Goal: Transaction & Acquisition: Subscribe to service/newsletter

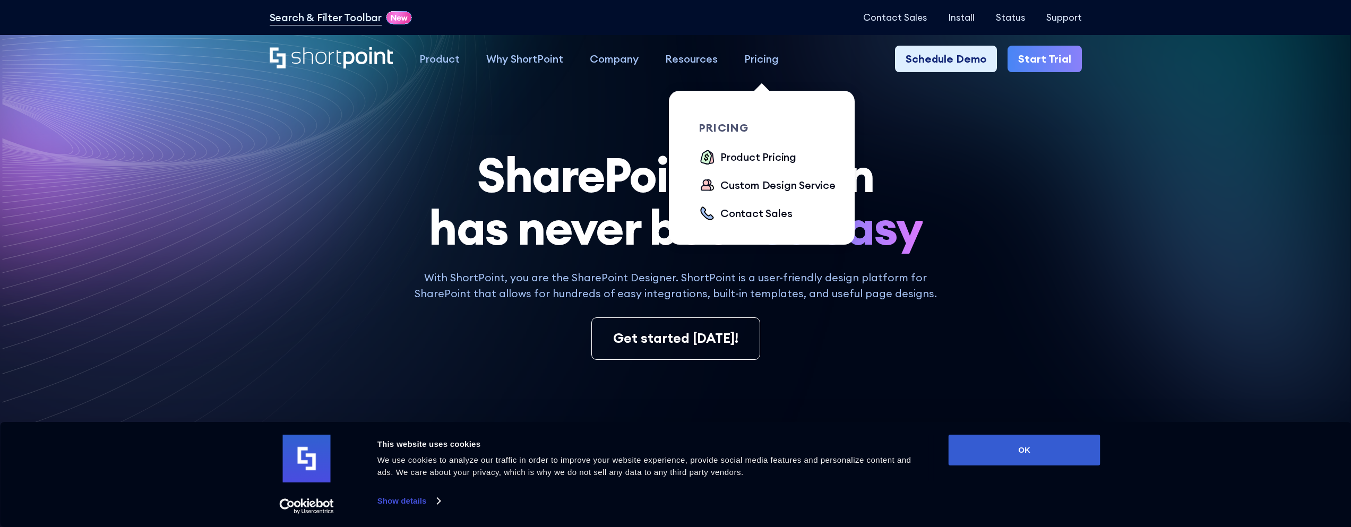
click at [769, 62] on div "Pricing" at bounding box center [761, 59] width 35 height 16
click at [783, 154] on div "Product Pricing" at bounding box center [758, 157] width 76 height 16
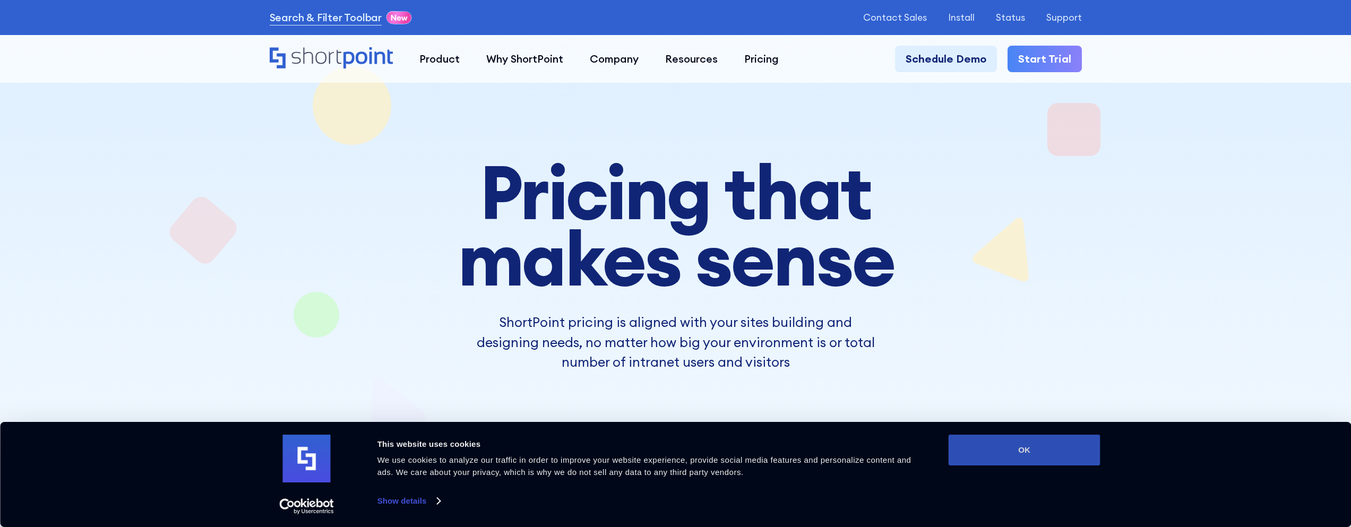
click at [999, 449] on button "OK" at bounding box center [1025, 450] width 152 height 31
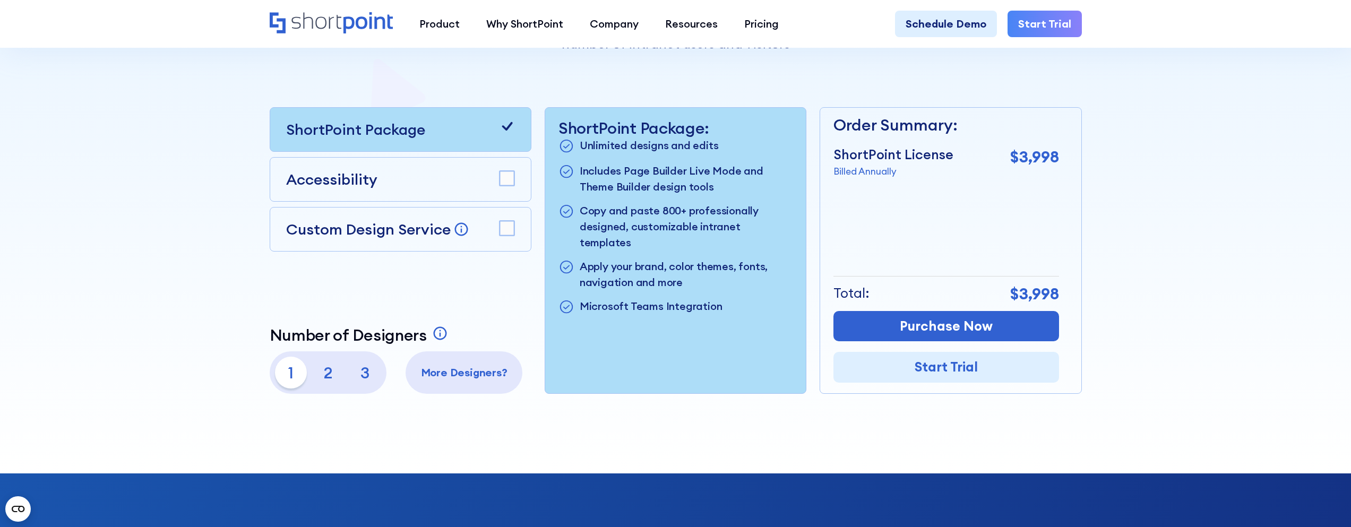
scroll to position [265, 0]
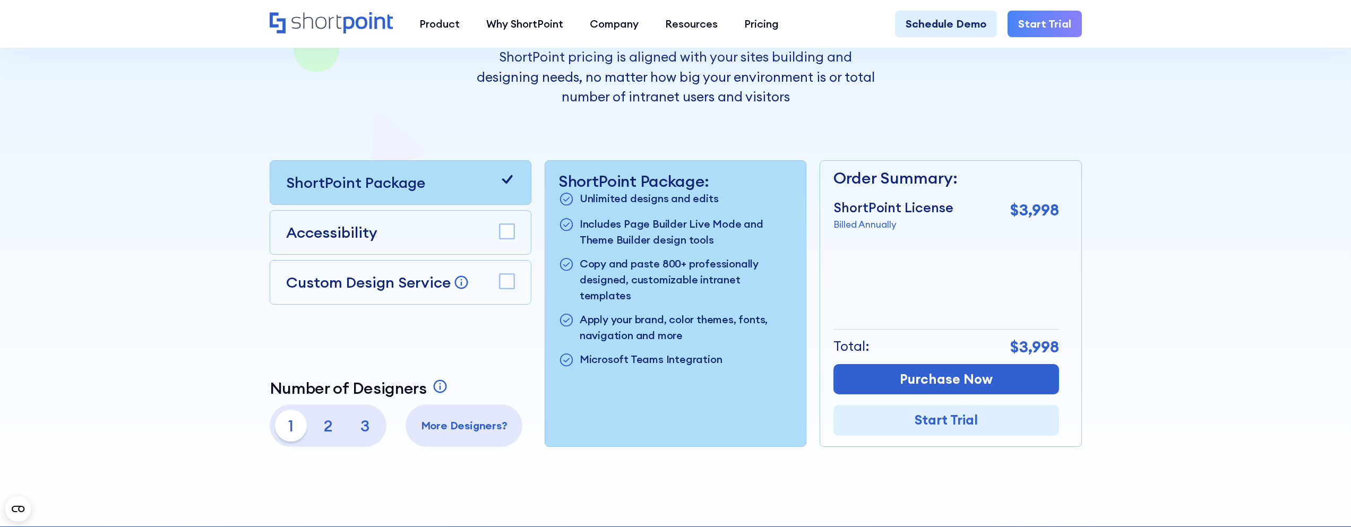
click at [339, 412] on p "2" at bounding box center [328, 426] width 32 height 32
click at [328, 423] on p "2" at bounding box center [328, 426] width 32 height 32
click at [296, 428] on p "1" at bounding box center [291, 426] width 32 height 32
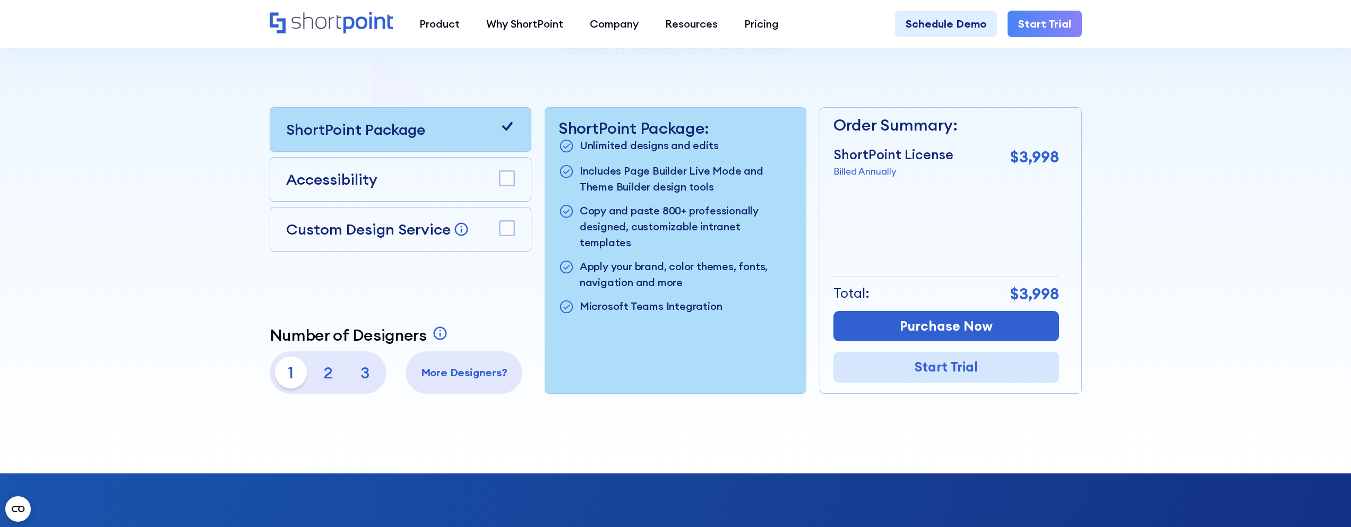
click at [972, 372] on link "Start Trial" at bounding box center [946, 367] width 226 height 31
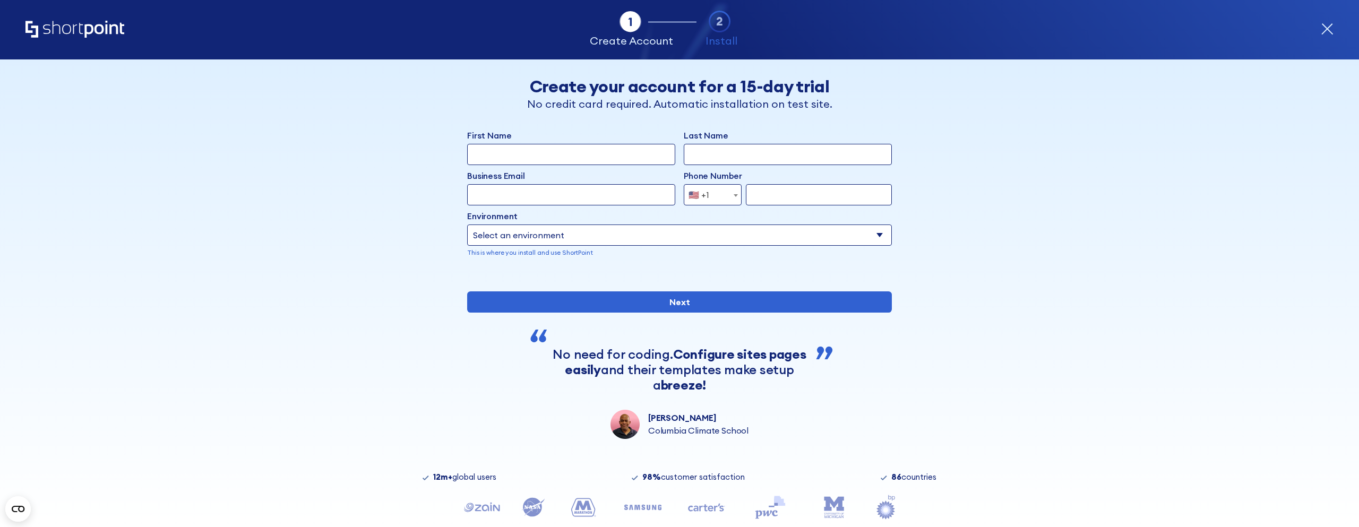
click at [607, 235] on select "Select an environment Microsoft 365 SharePoint Online SharePoint 2019 (On-Premi…" at bounding box center [679, 235] width 425 height 21
select select "Microsoft 365"
click at [467, 225] on select "Select an environment Microsoft 365 SharePoint Online SharePoint 2019 (On-Premi…" at bounding box center [679, 235] width 425 height 21
click at [392, 226] on div "Back Back Create your account for a 15-day trial No credit card required. Autom…" at bounding box center [680, 249] width 650 height 380
click at [97, 28] on icon "Home" at bounding box center [74, 29] width 99 height 17
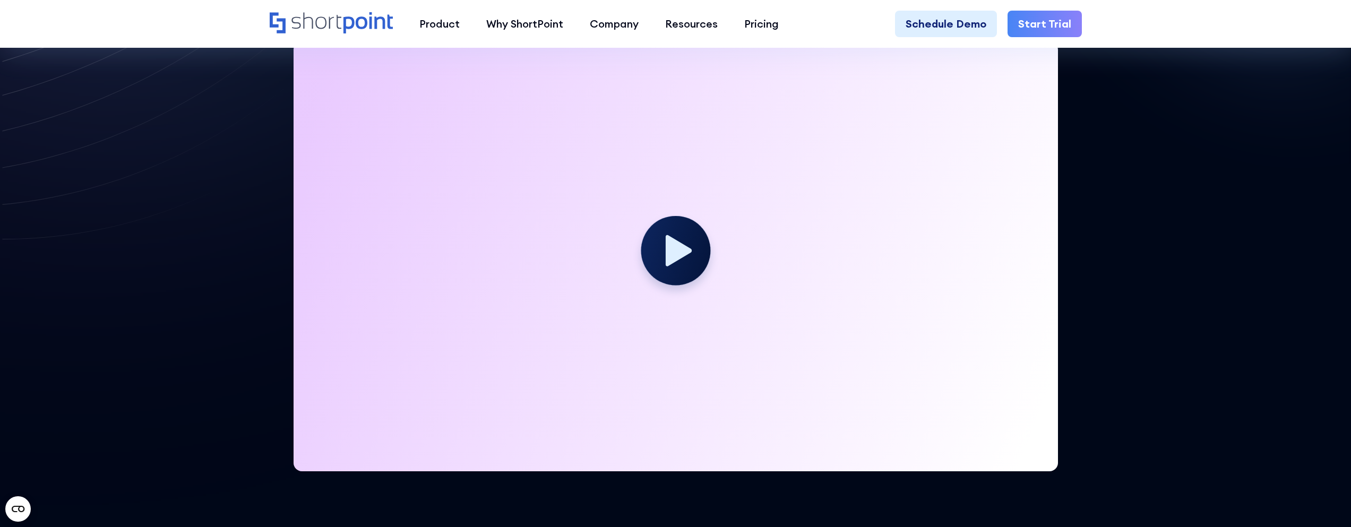
scroll to position [319, 0]
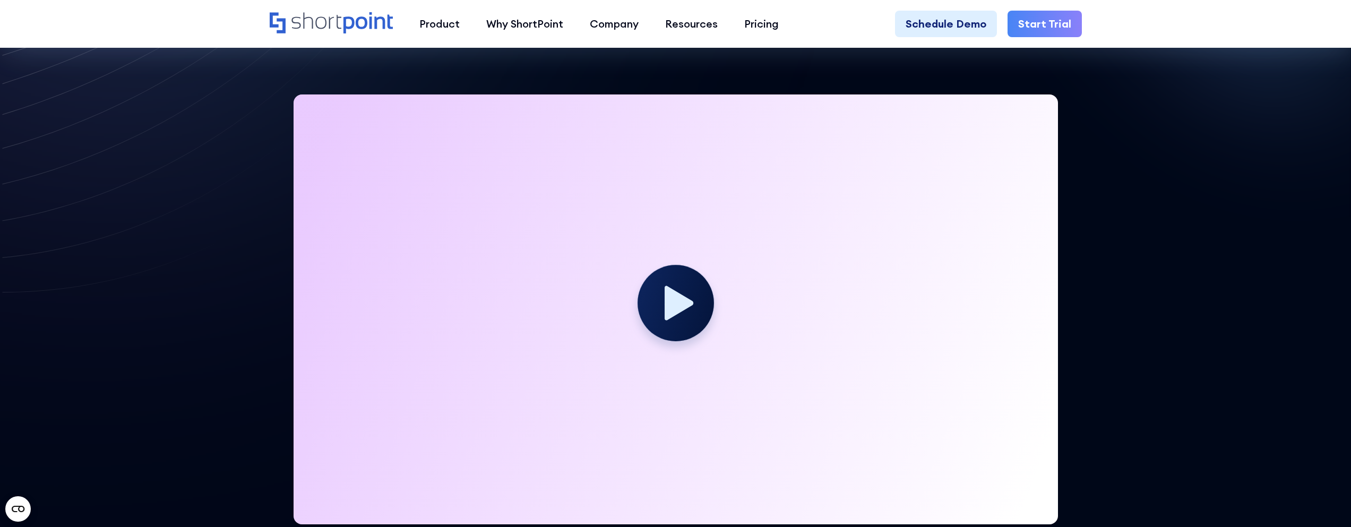
click at [678, 301] on icon at bounding box center [679, 303] width 29 height 35
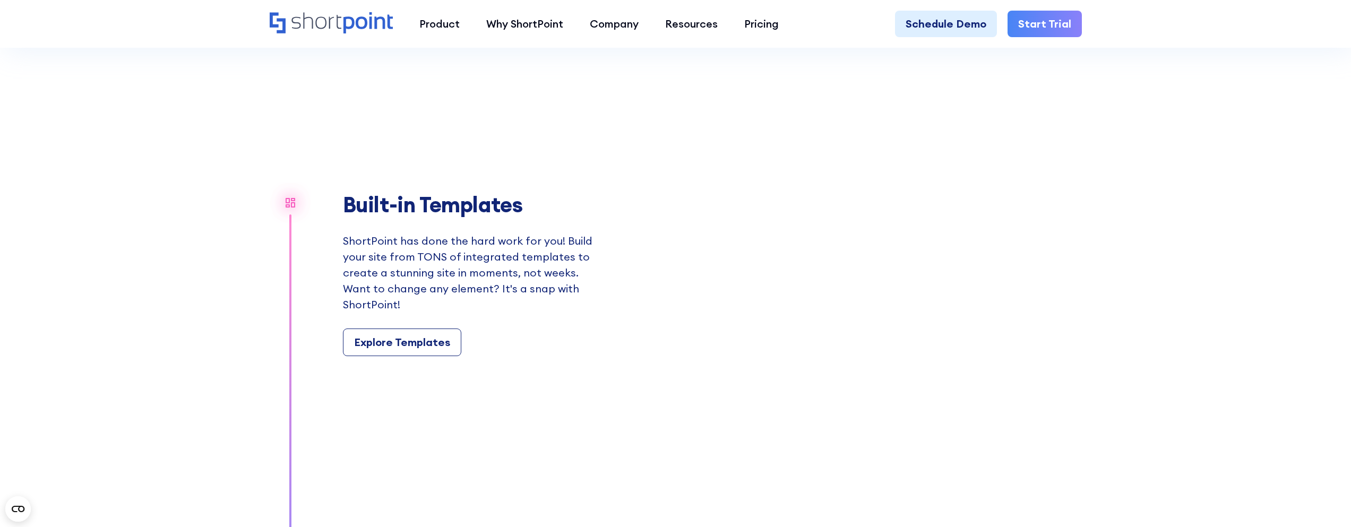
scroll to position [1221, 0]
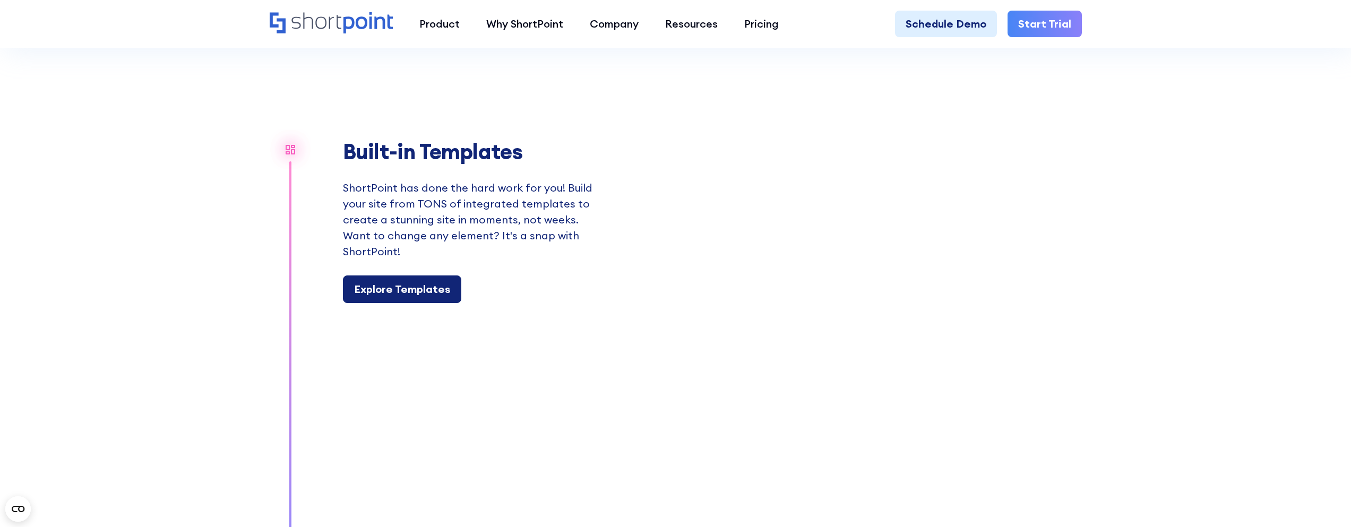
click at [408, 278] on link "Explore Templates" at bounding box center [402, 290] width 118 height 28
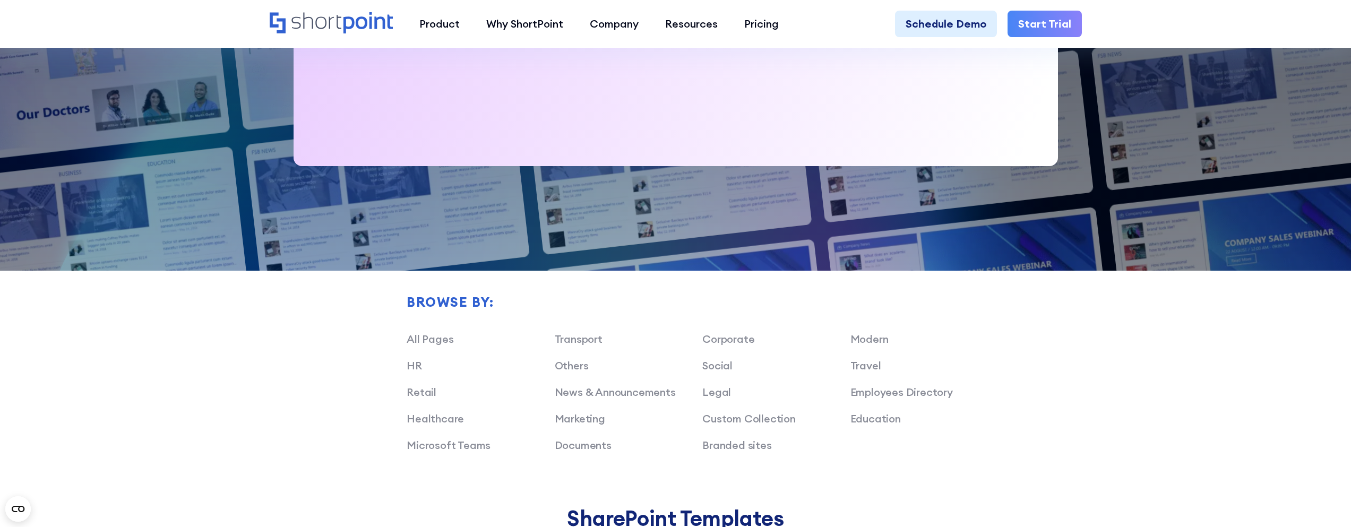
scroll to position [796, 0]
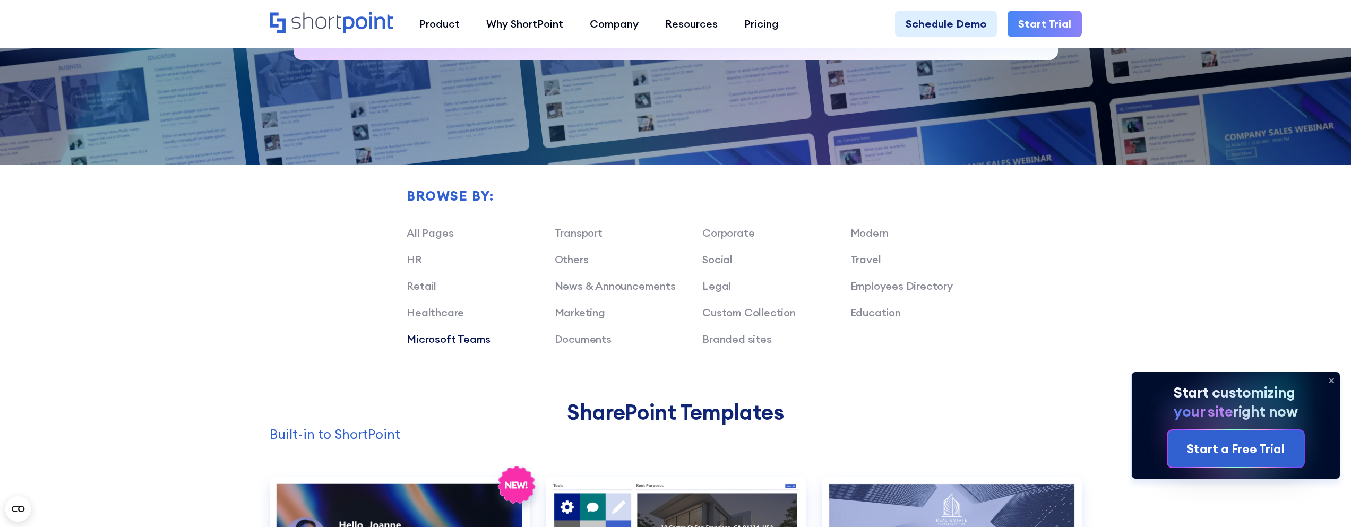
click at [452, 343] on link "Microsoft Teams" at bounding box center [449, 338] width 84 height 13
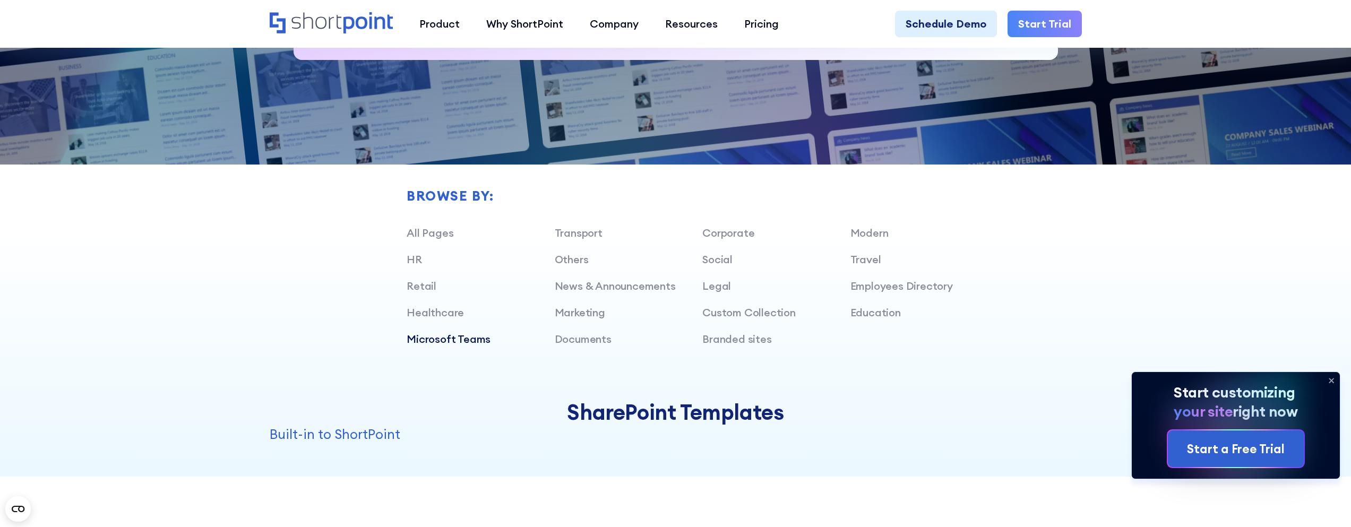
click at [466, 342] on link "Microsoft Teams" at bounding box center [449, 338] width 84 height 13
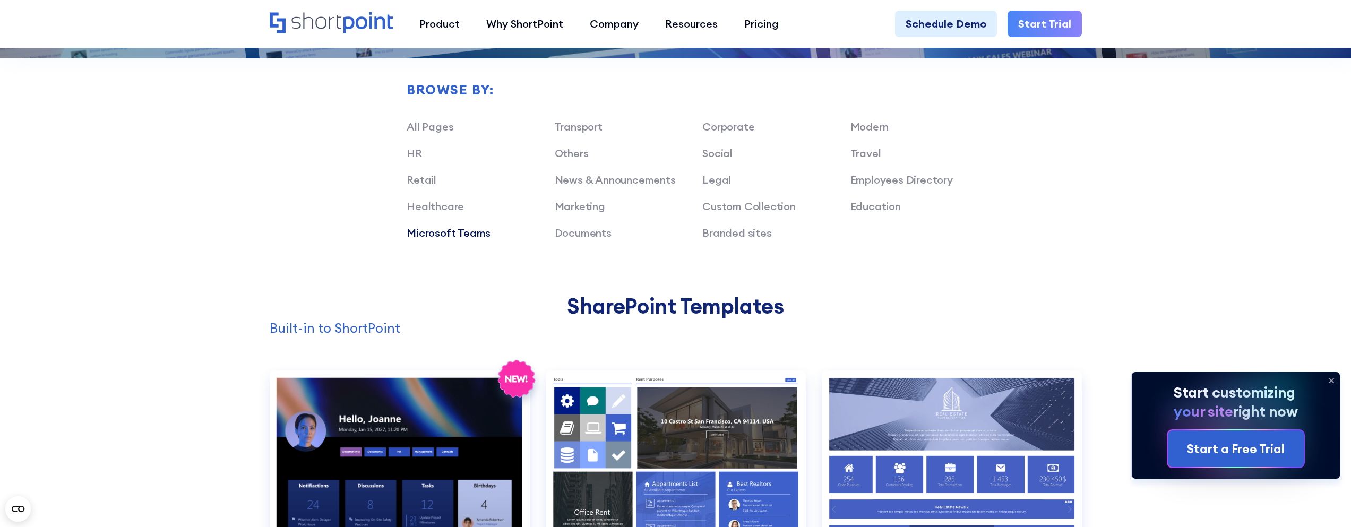
scroll to position [1009, 0]
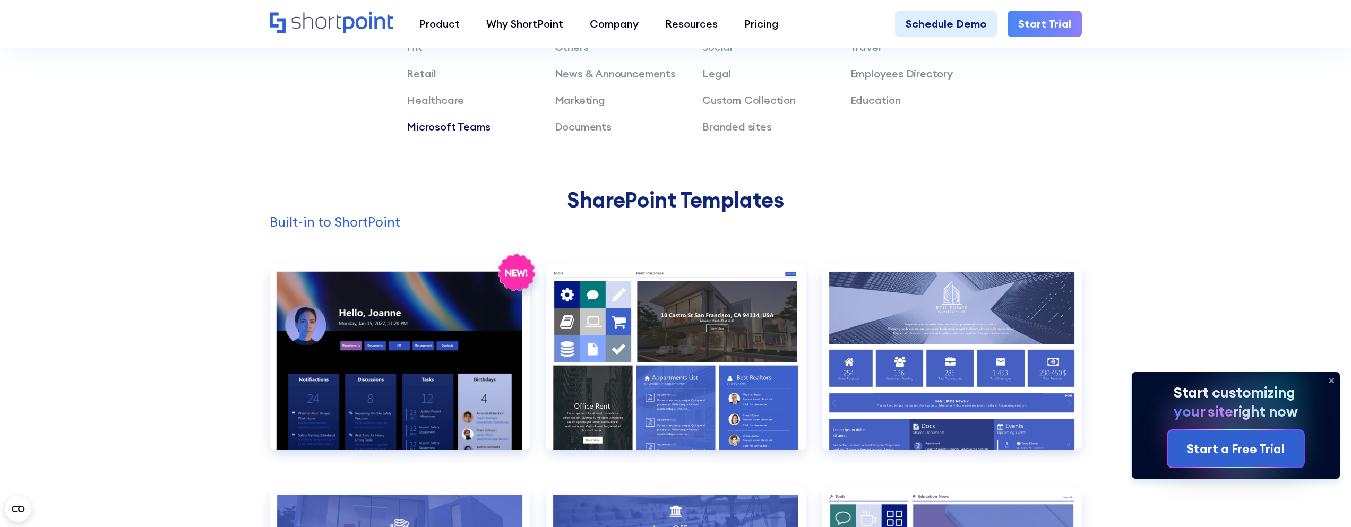
click at [466, 131] on link "Microsoft Teams" at bounding box center [449, 126] width 84 height 13
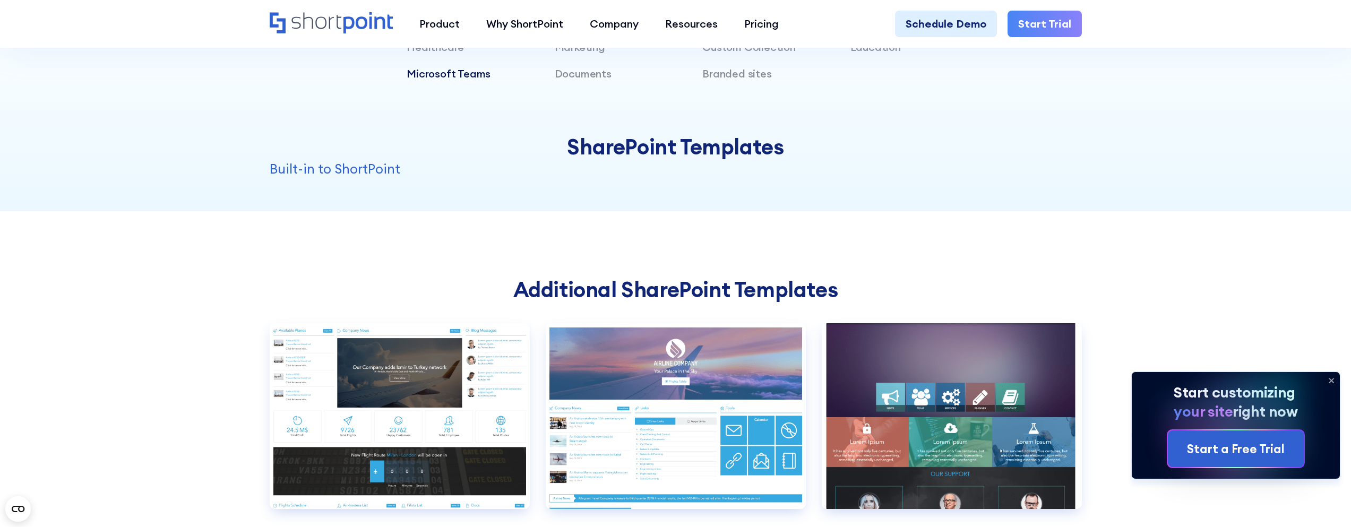
scroll to position [956, 0]
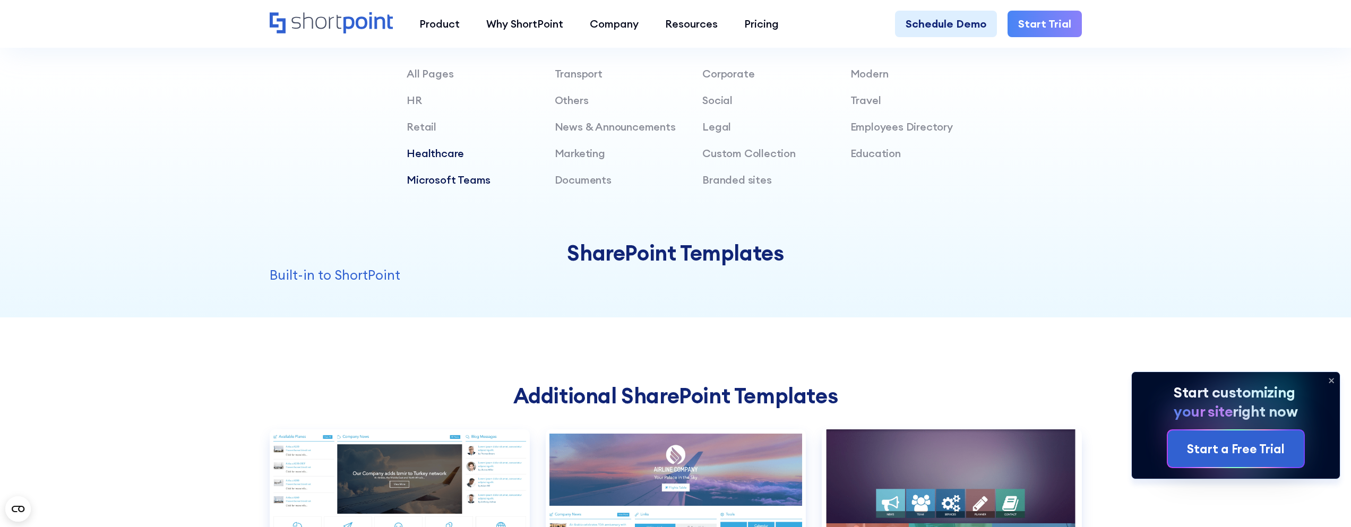
click at [423, 154] on link "Healthcare" at bounding box center [435, 153] width 57 height 13
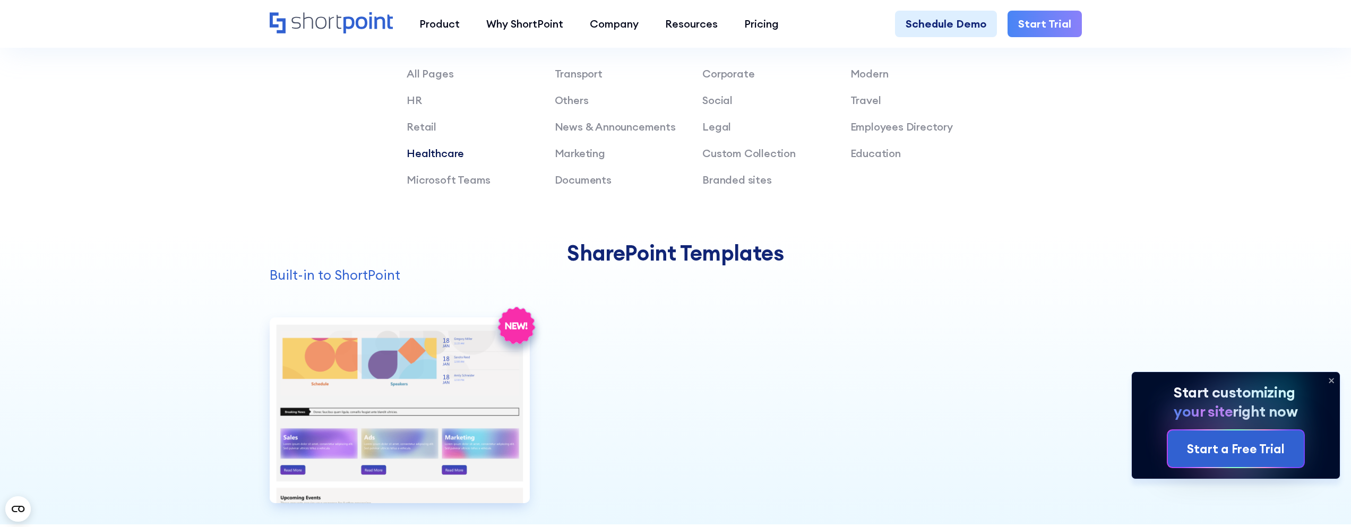
scroll to position [902, 0]
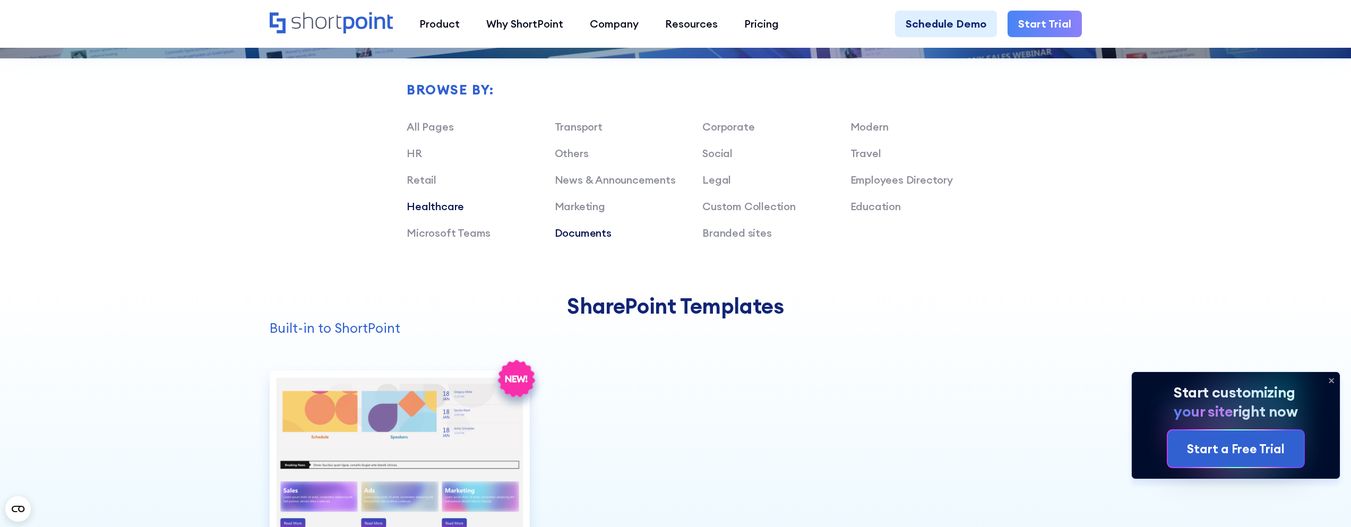
click at [580, 231] on link "Documents" at bounding box center [583, 232] width 57 height 13
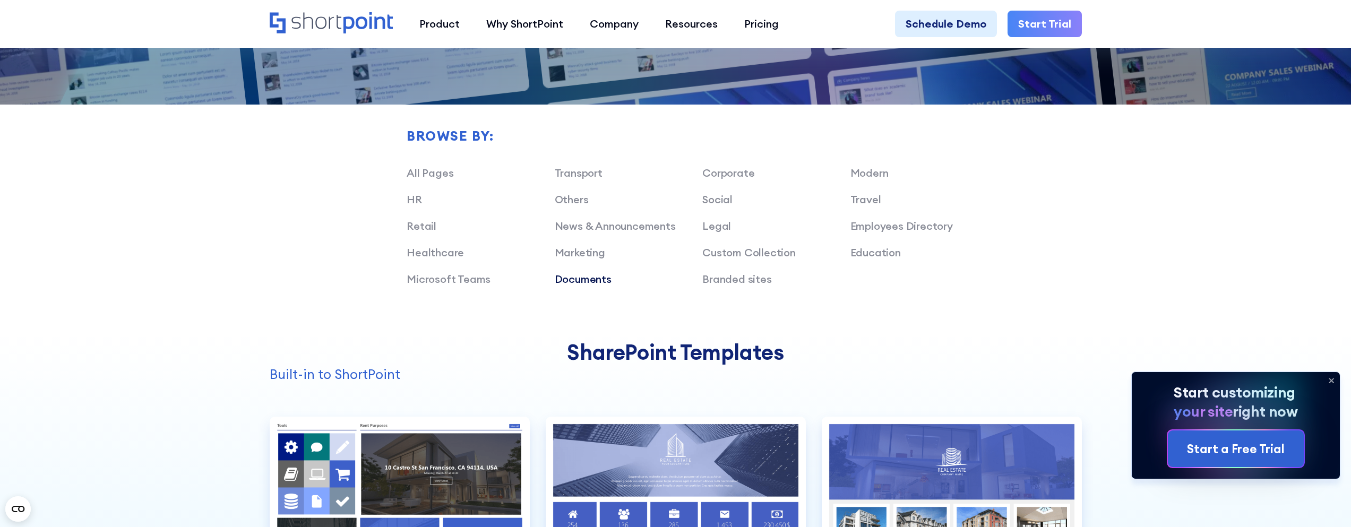
scroll to position [909, 0]
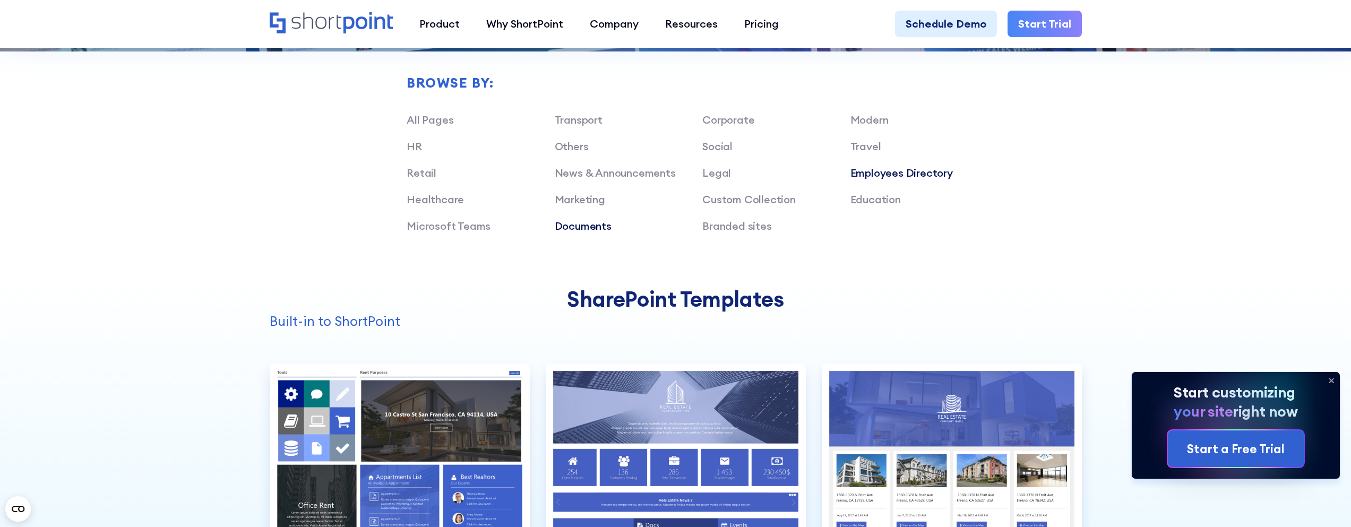
click at [916, 172] on link "Employees Directory" at bounding box center [901, 172] width 102 height 13
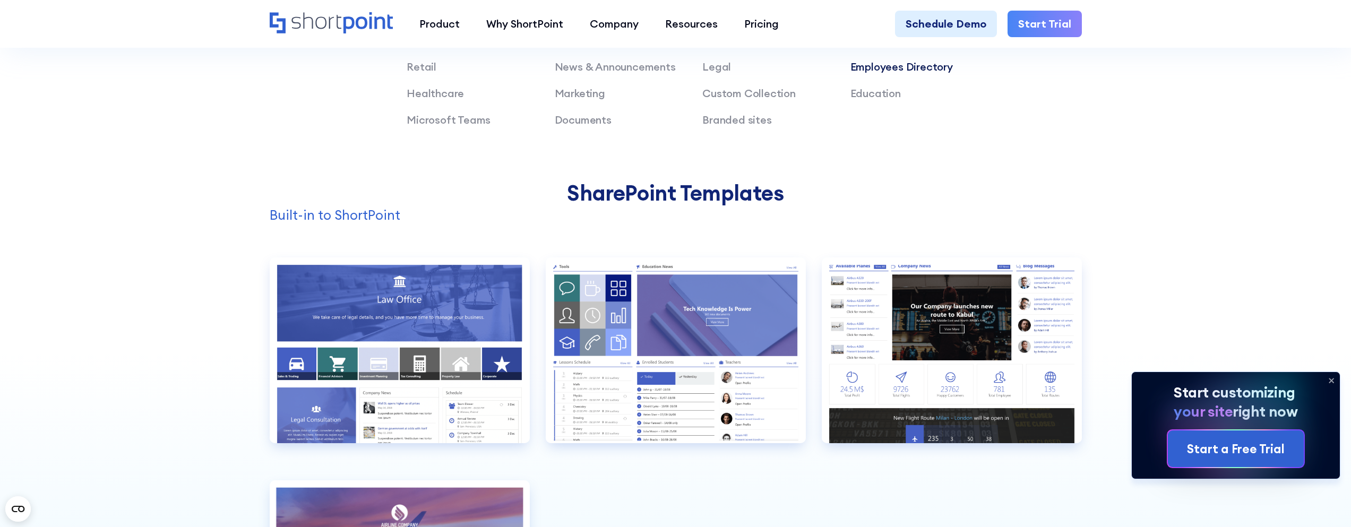
scroll to position [962, 0]
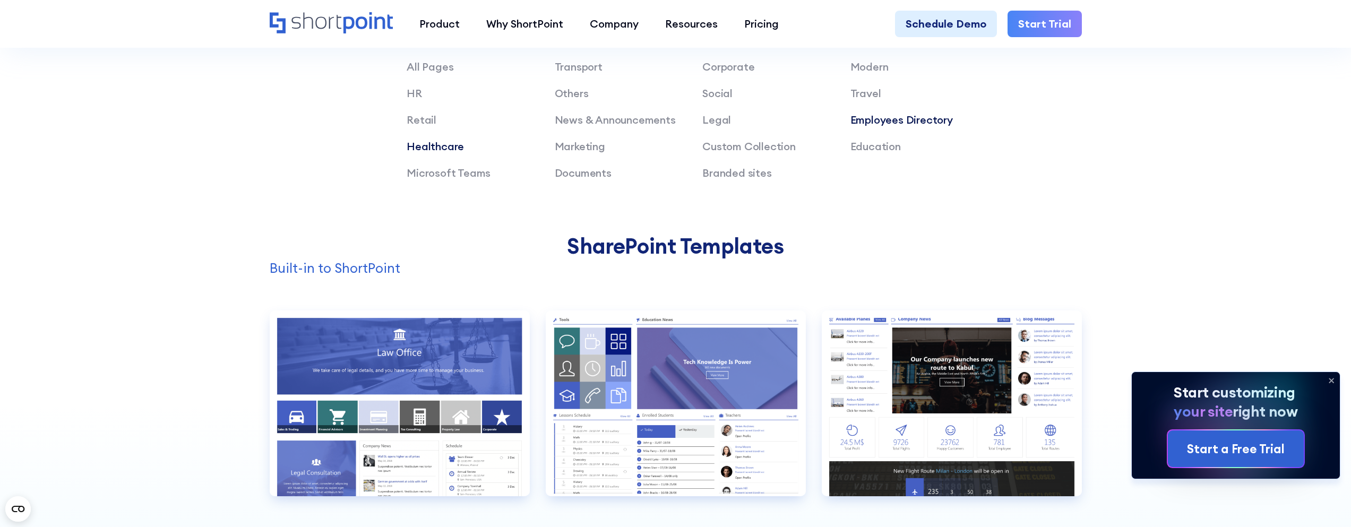
click at [434, 148] on link "Healthcare" at bounding box center [435, 146] width 57 height 13
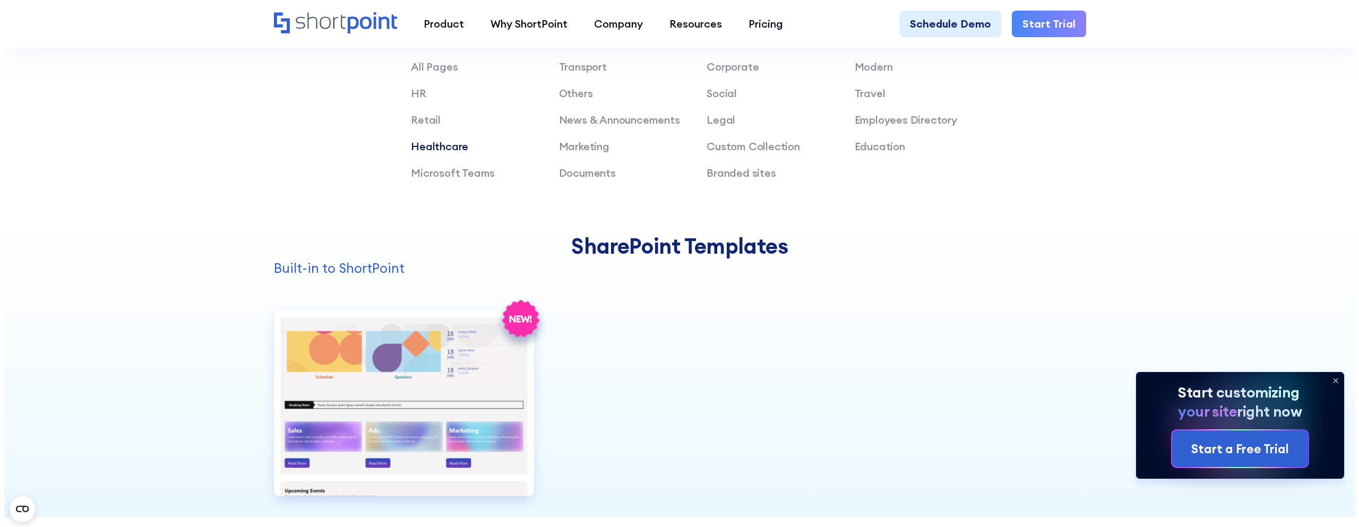
scroll to position [1069, 0]
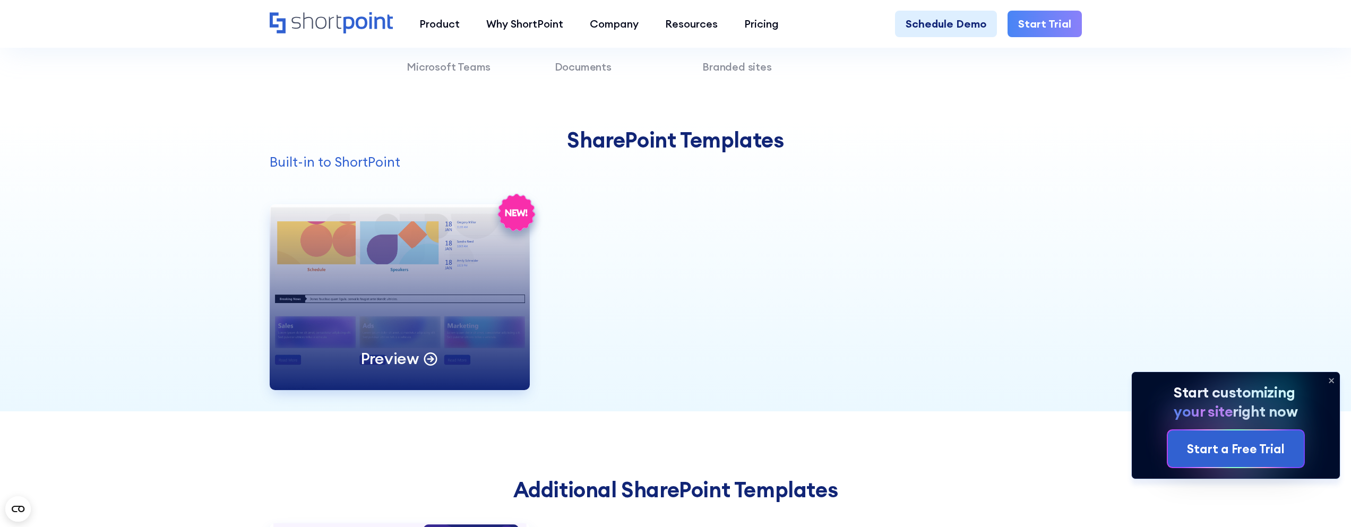
click at [343, 334] on div "Preview" at bounding box center [400, 297] width 260 height 186
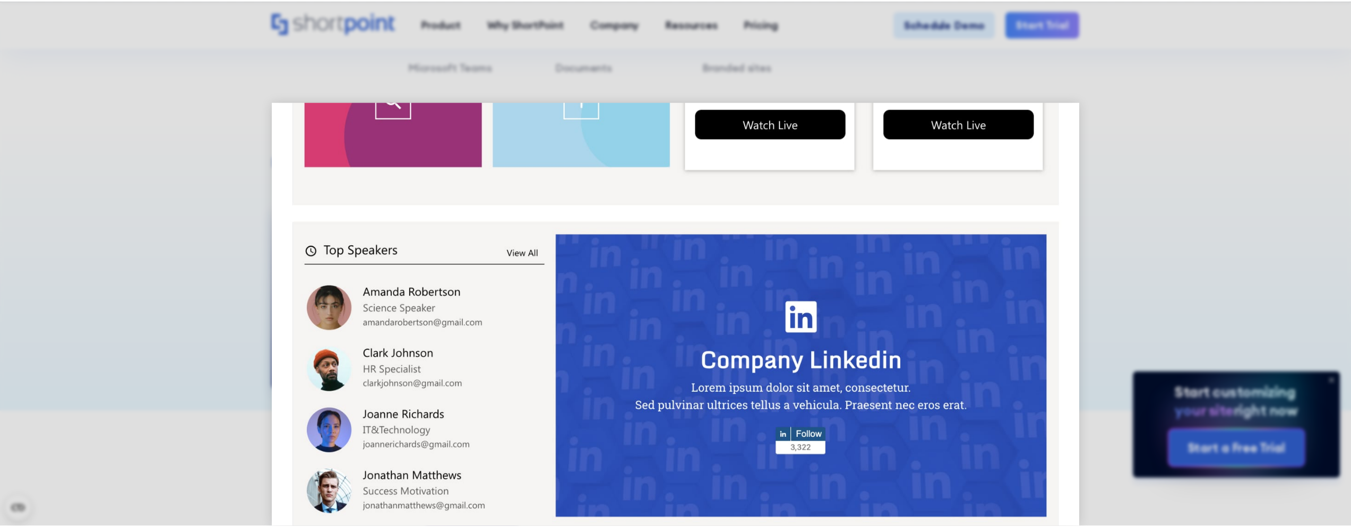
scroll to position [772, 0]
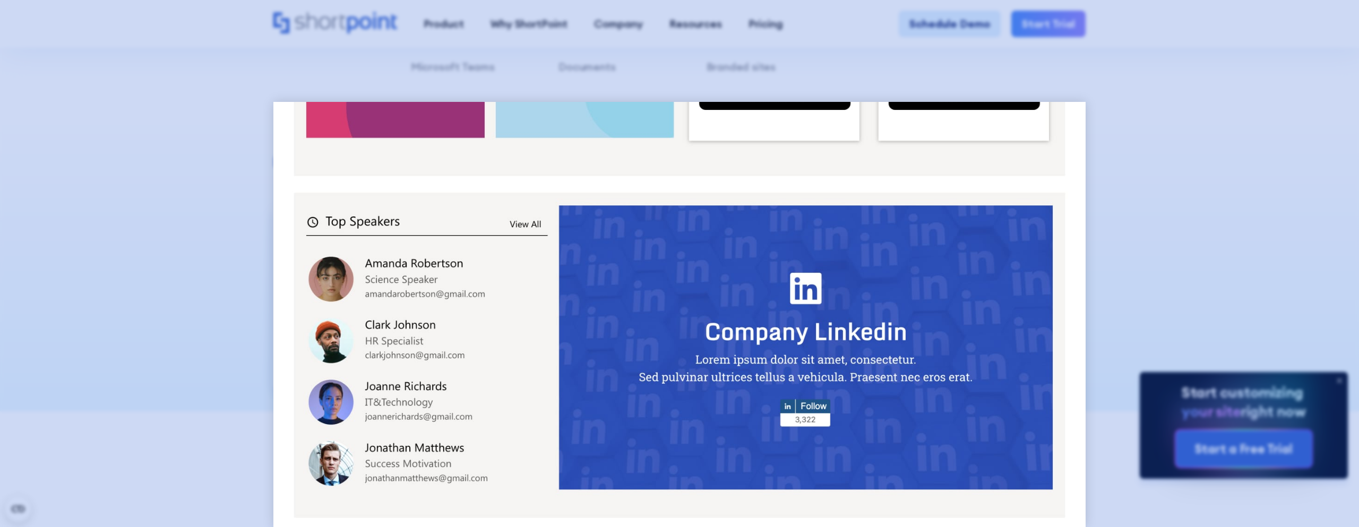
click at [200, 328] on div at bounding box center [679, 263] width 1359 height 527
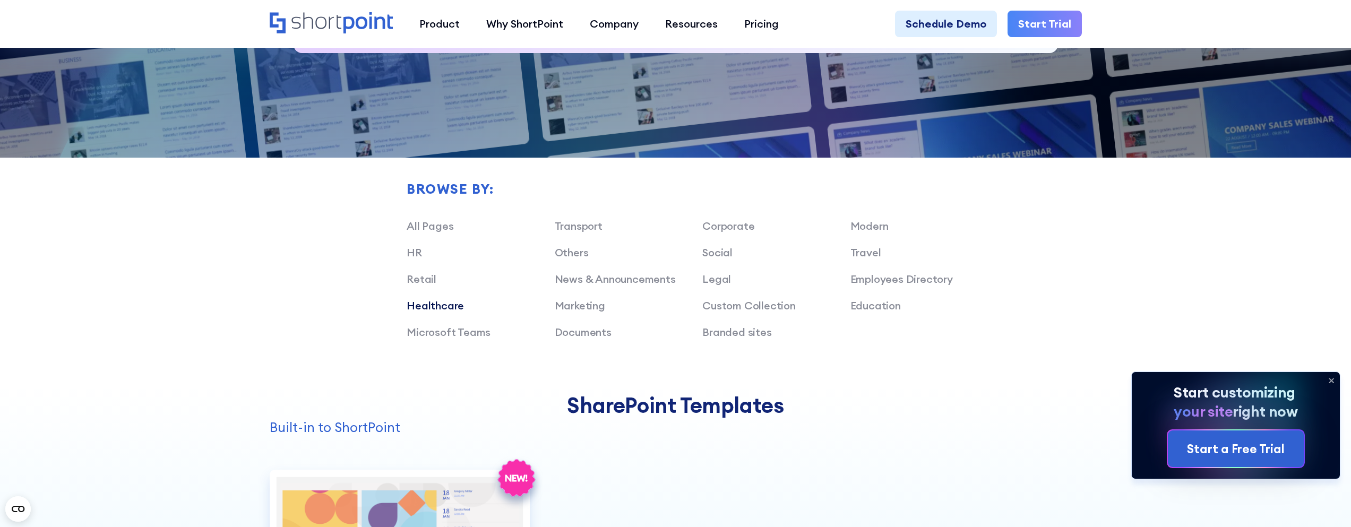
scroll to position [909, 0]
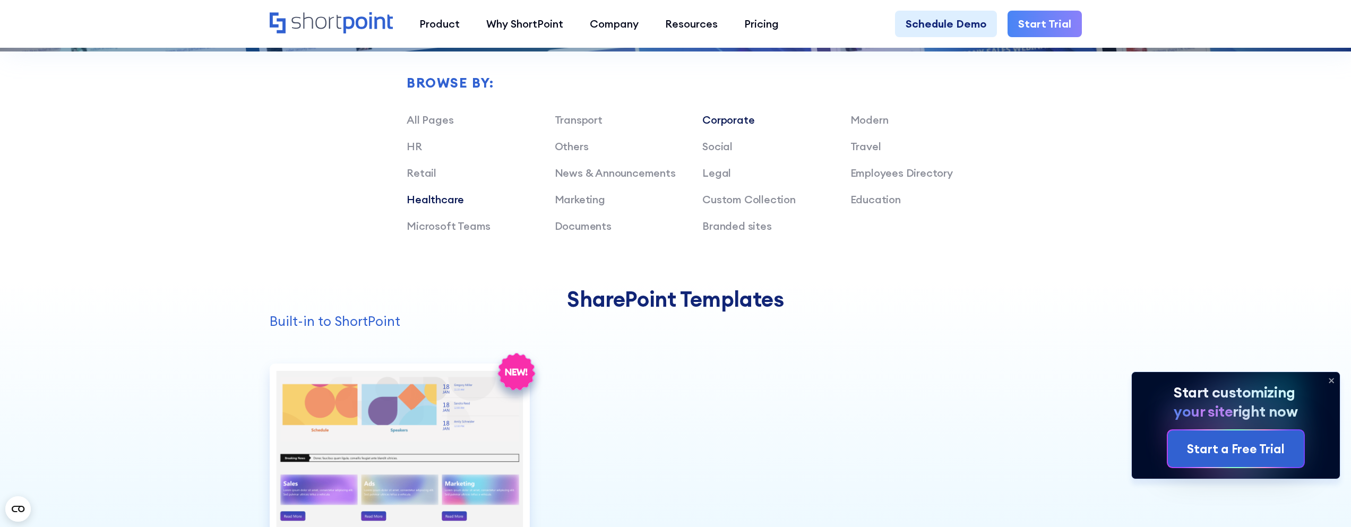
click at [748, 120] on link "Corporate" at bounding box center [728, 119] width 52 height 13
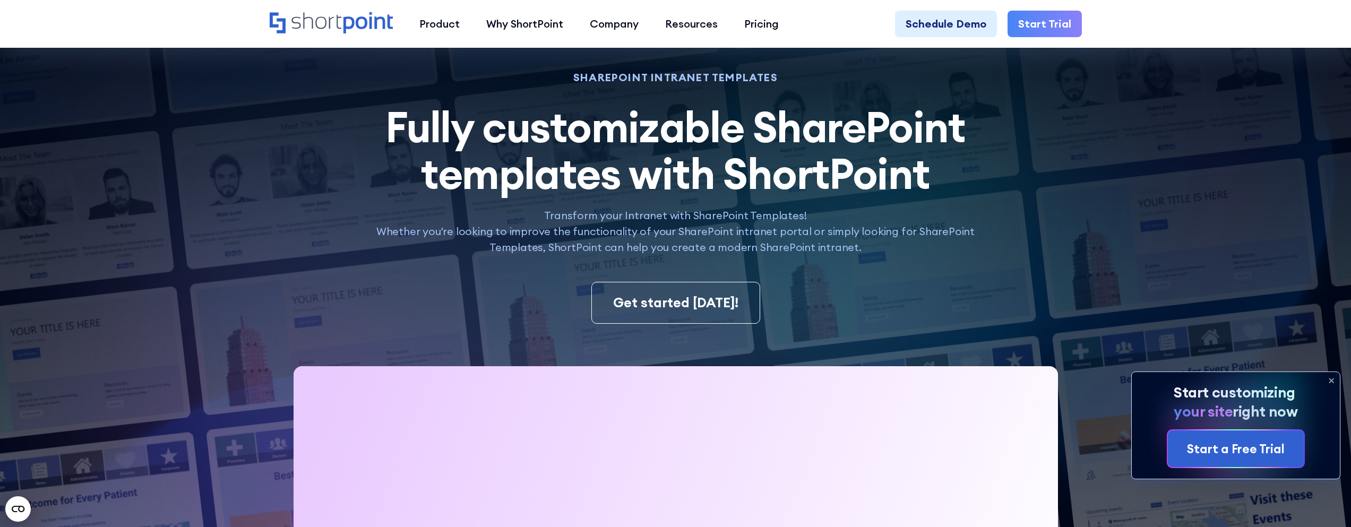
scroll to position [0, 0]
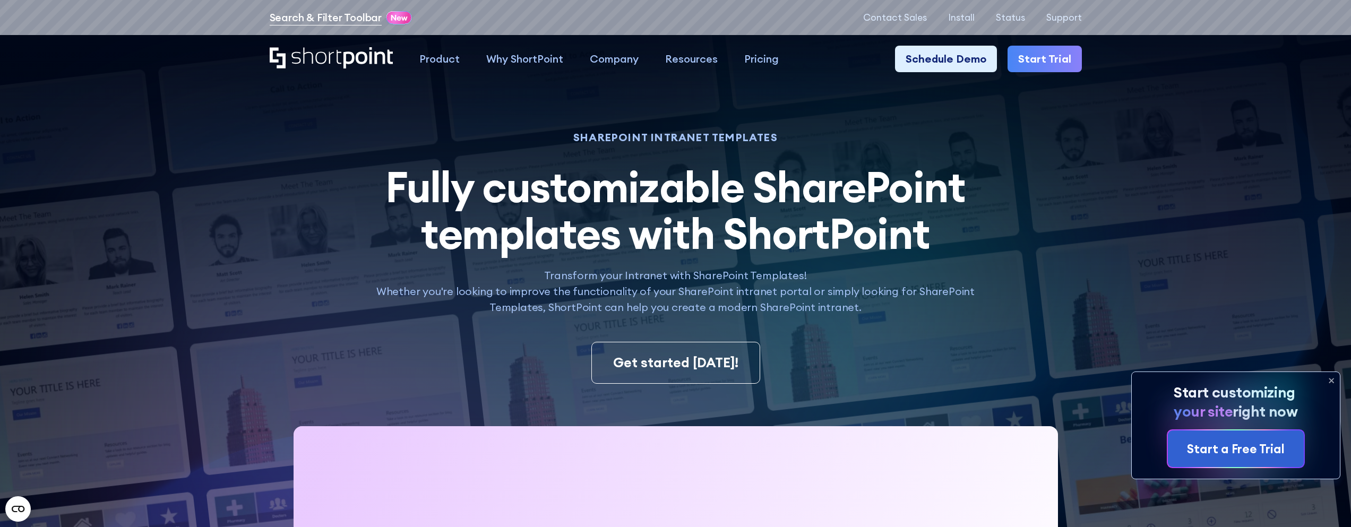
click at [355, 21] on link "Search & Filter Toolbar" at bounding box center [326, 18] width 112 height 16
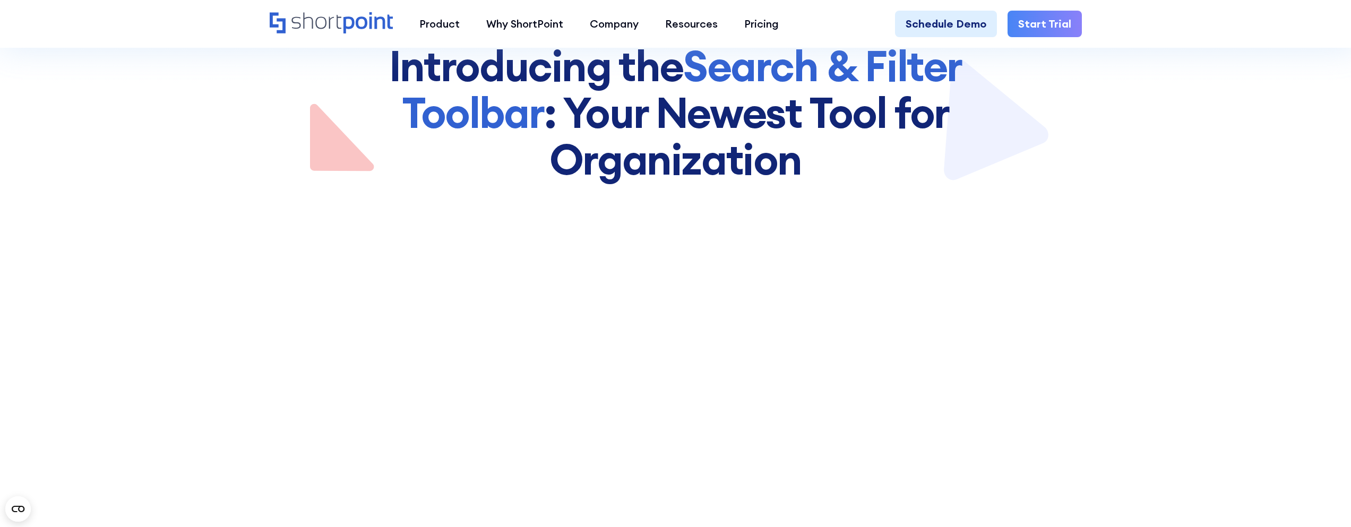
scroll to position [319, 0]
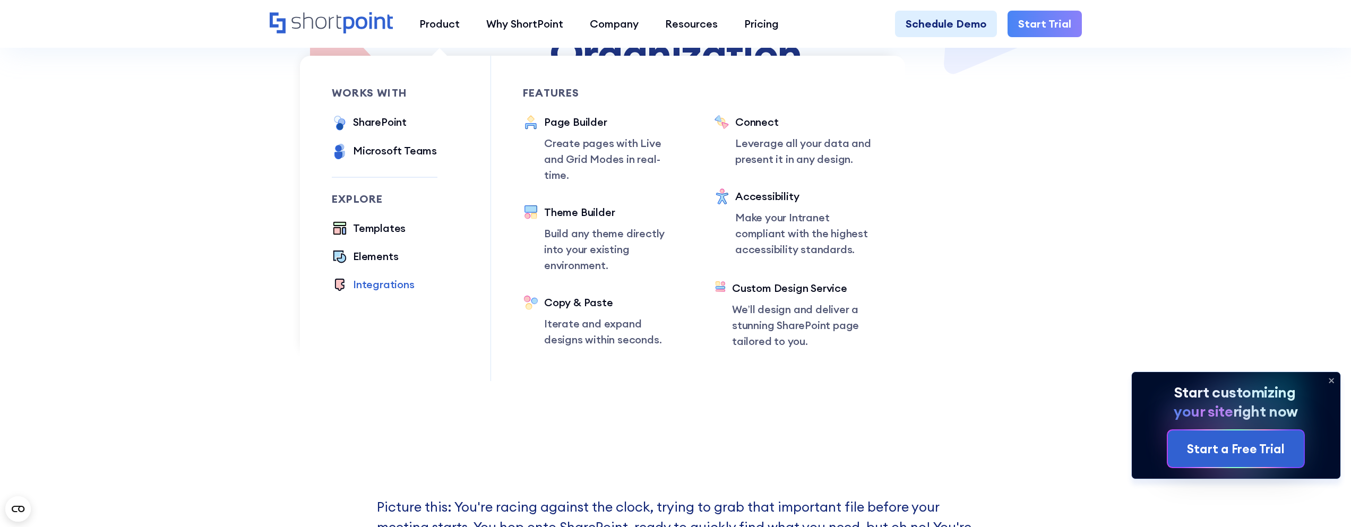
click at [384, 280] on div "Integrations" at bounding box center [384, 285] width 62 height 16
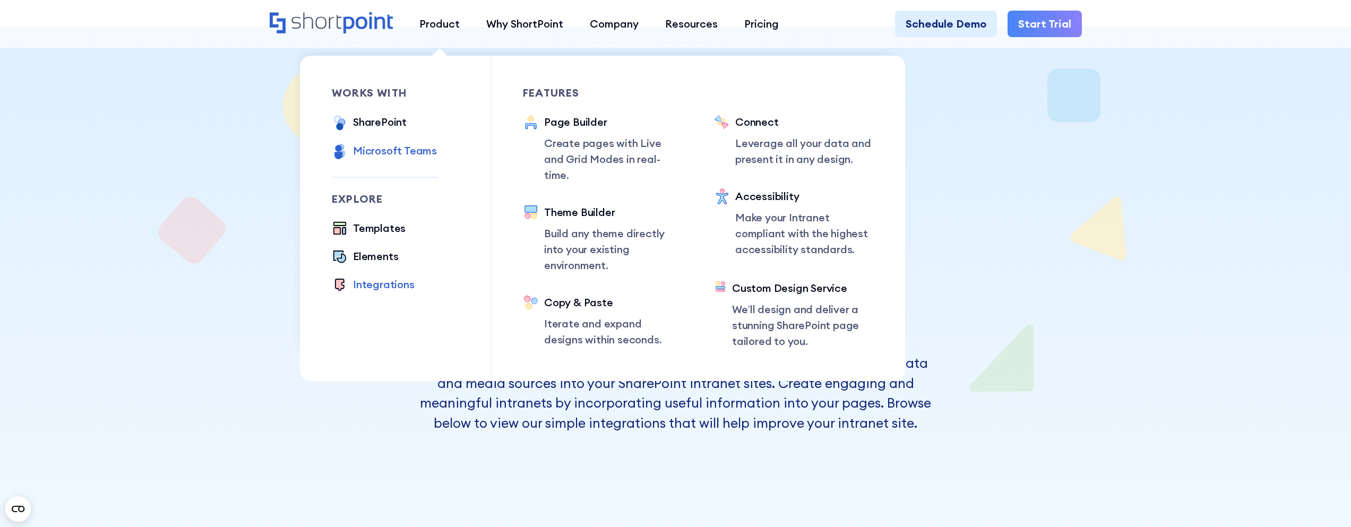
click at [397, 149] on div "Microsoft Teams" at bounding box center [395, 151] width 84 height 16
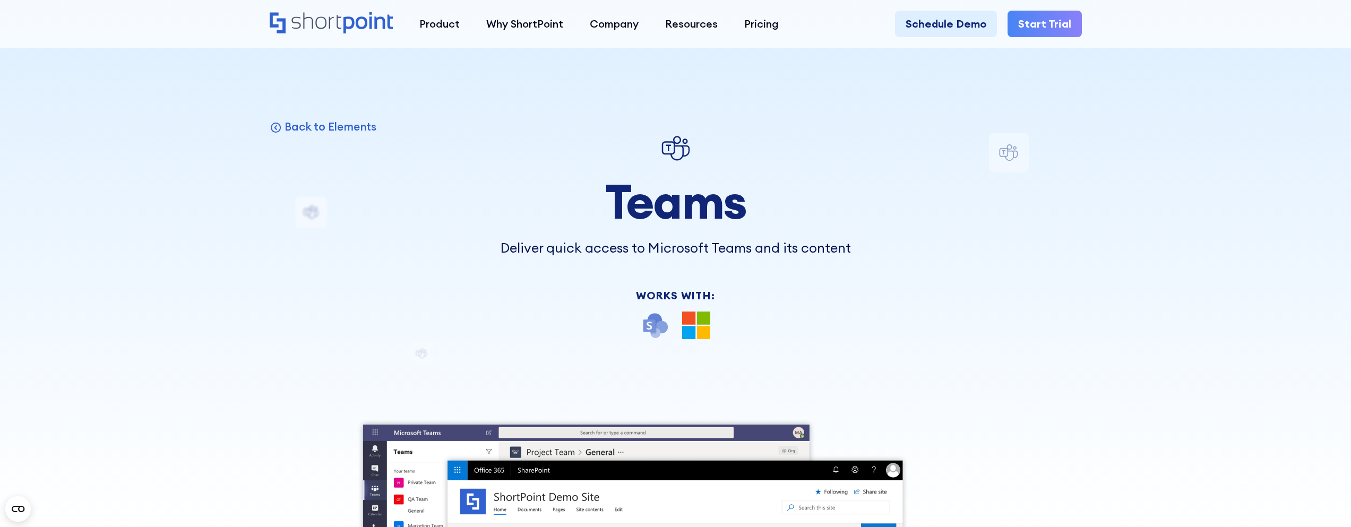
drag, startPoint x: 207, startPoint y: 263, endPoint x: 213, endPoint y: 86, distance: 177.4
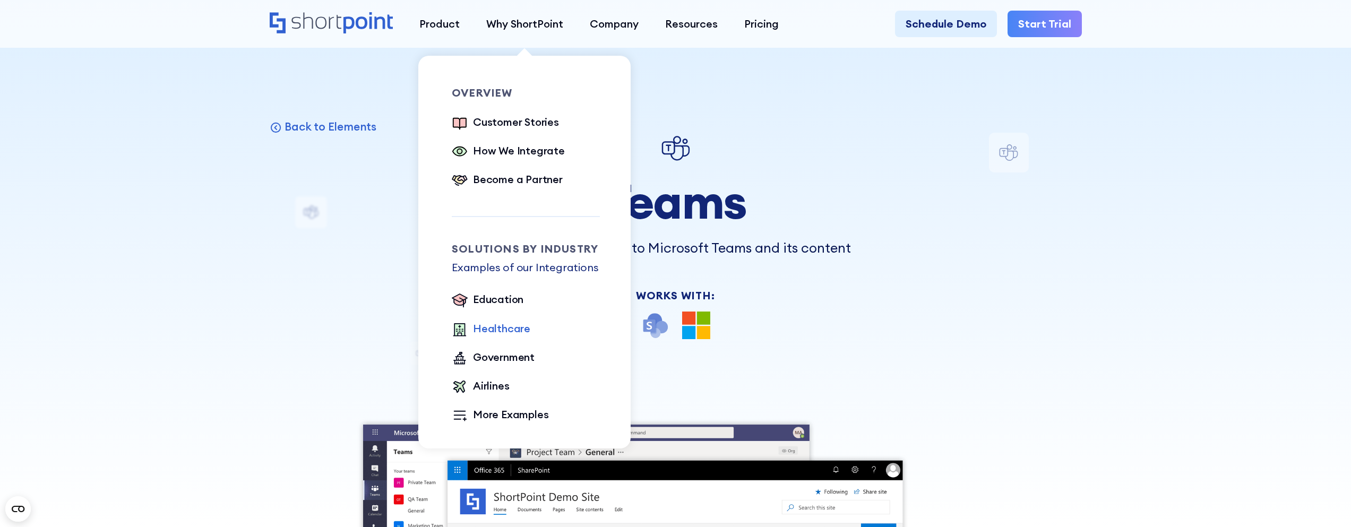
click at [508, 333] on div "Healthcare" at bounding box center [501, 329] width 57 height 16
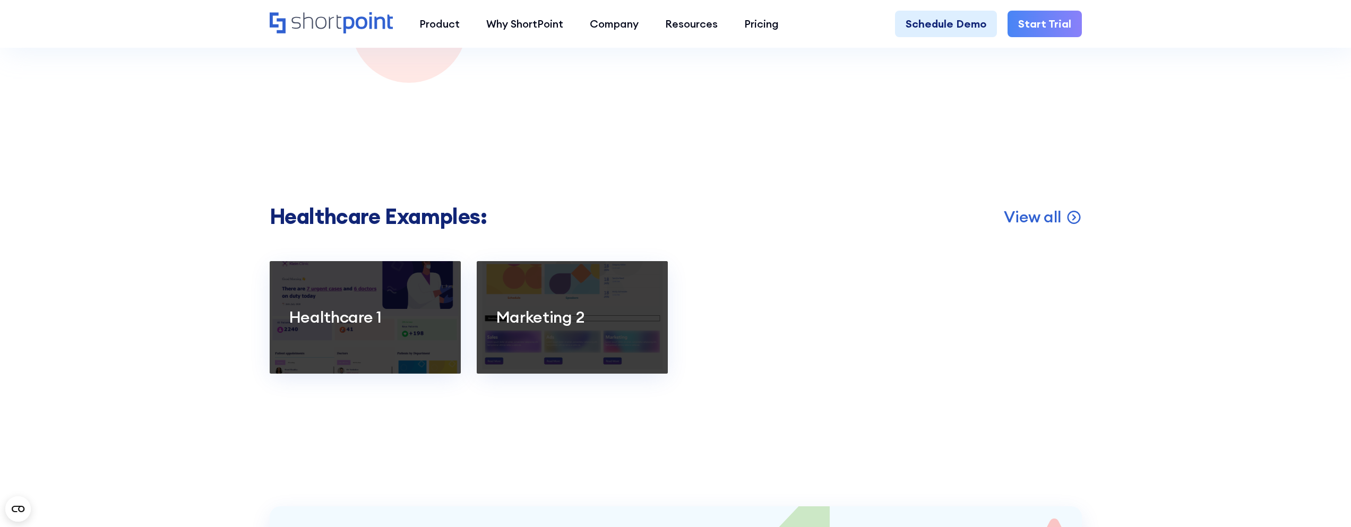
scroll to position [2124, 0]
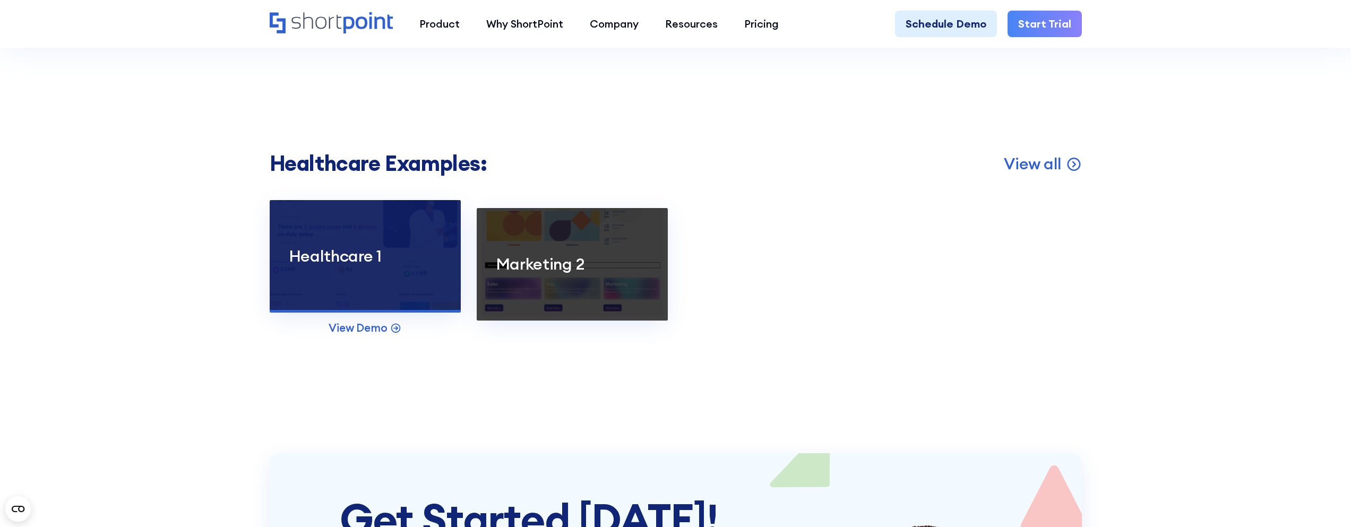
click at [322, 259] on p "Healthcare 1" at bounding box center [365, 256] width 153 height 21
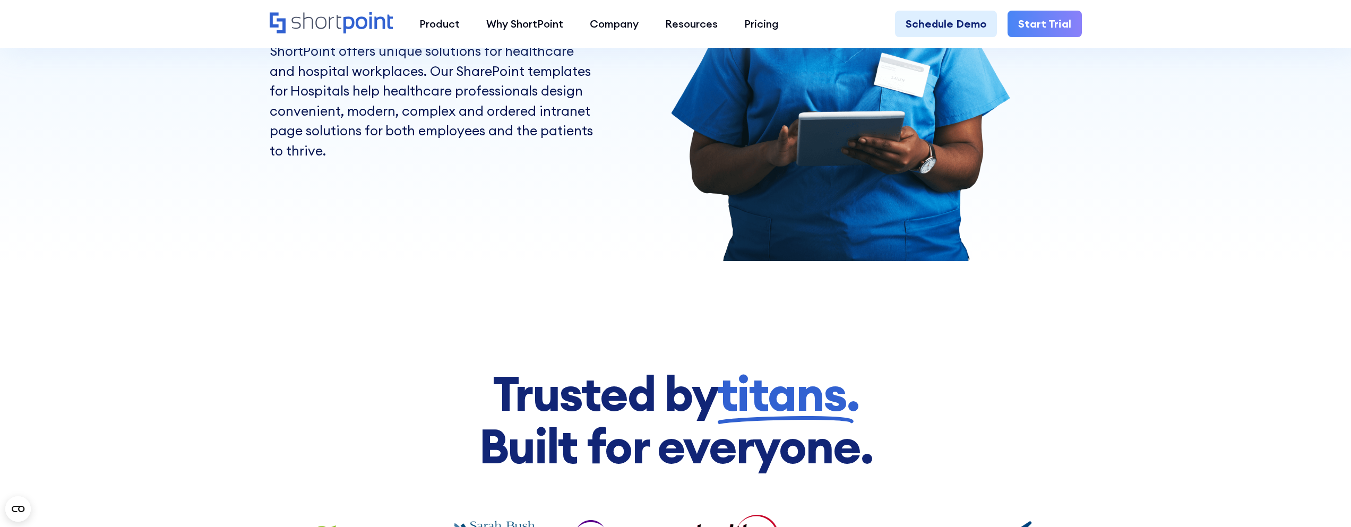
scroll to position [0, 0]
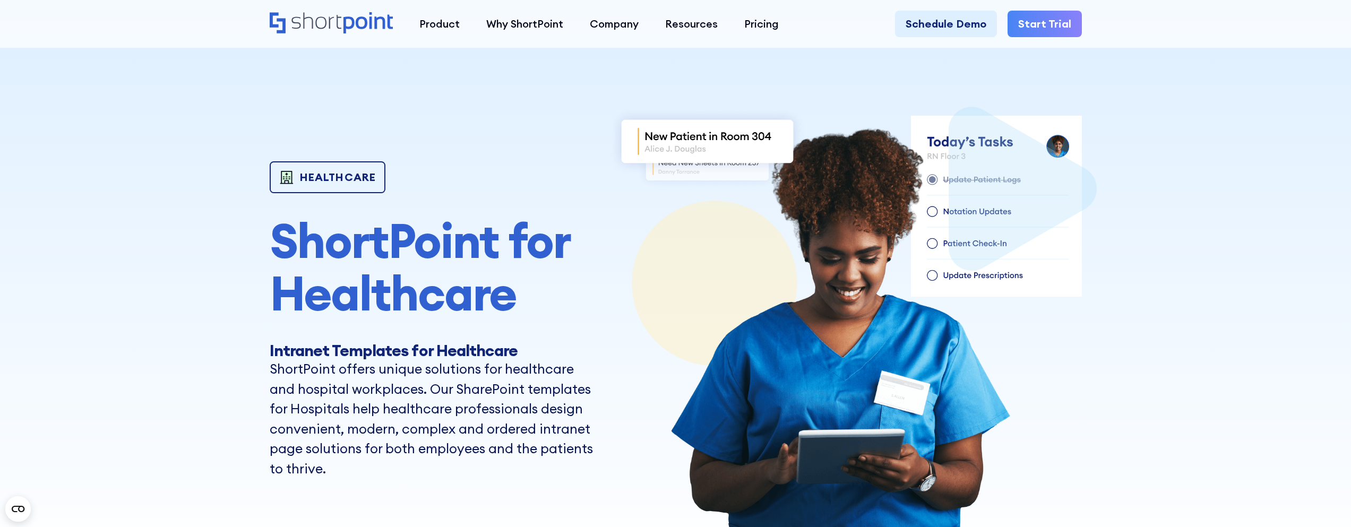
drag, startPoint x: 187, startPoint y: 243, endPoint x: 192, endPoint y: 40, distance: 202.8
